Goal: Book appointment/travel/reservation

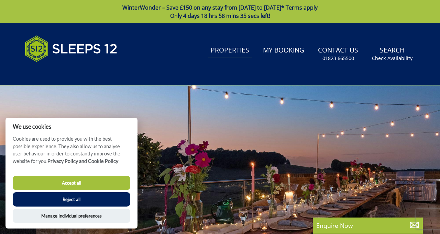
click at [230, 55] on link "Properties" at bounding box center [230, 50] width 44 height 15
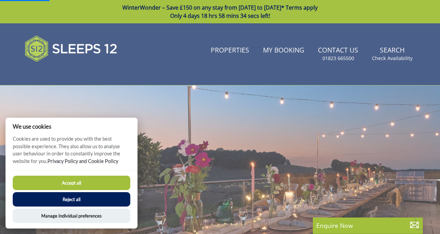
click at [102, 181] on button "Accept all" at bounding box center [72, 183] width 118 height 14
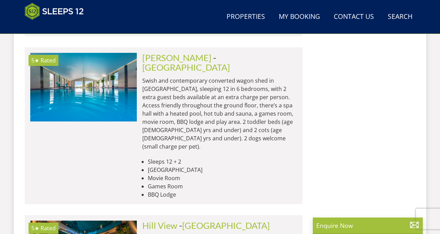
scroll to position [367, 0]
